Goal: Browse casually

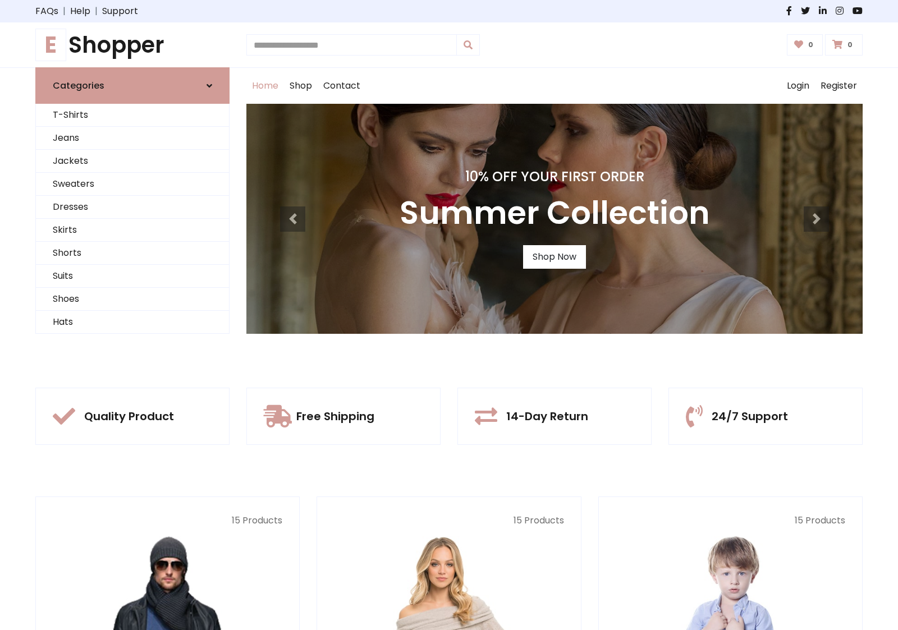
click at [449, 315] on div "10% Off Your First Order Summer Collection Shop Now" at bounding box center [554, 219] width 616 height 230
click at [554, 257] on link "Shop Now" at bounding box center [554, 257] width 63 height 24
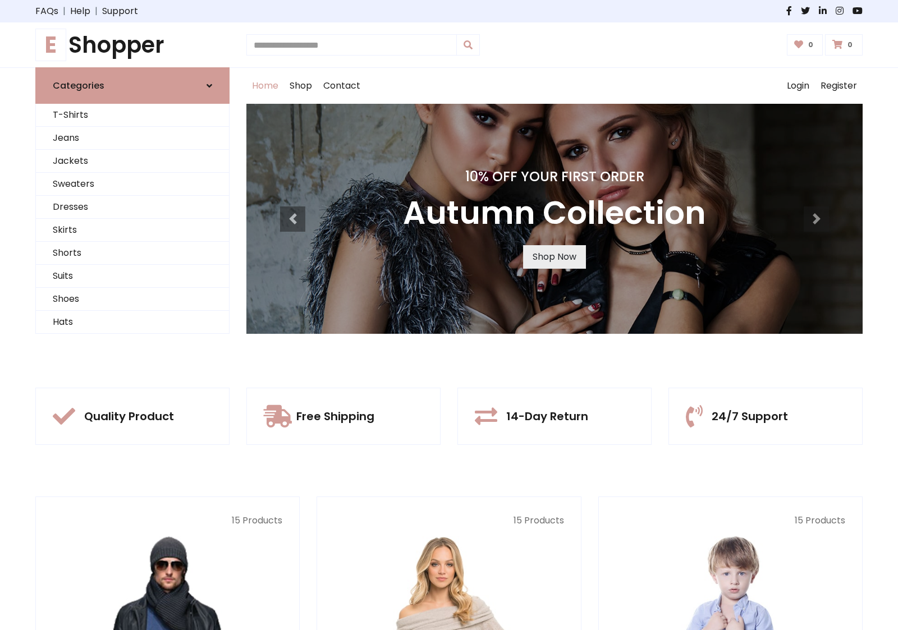
click at [554, 257] on link "Shop Now" at bounding box center [554, 257] width 63 height 24
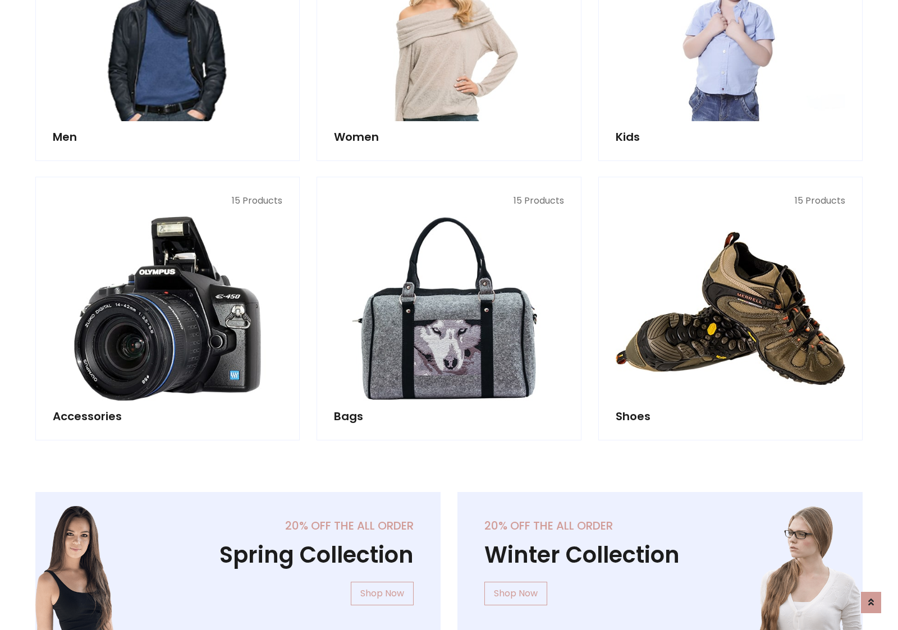
scroll to position [1119, 0]
